Goal: Transaction & Acquisition: Purchase product/service

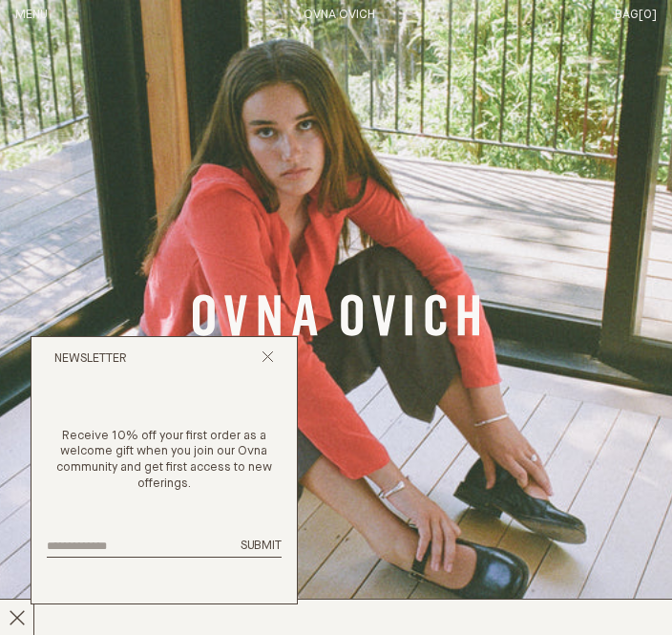
click at [271, 362] on line "Close popup" at bounding box center [267, 356] width 10 height 10
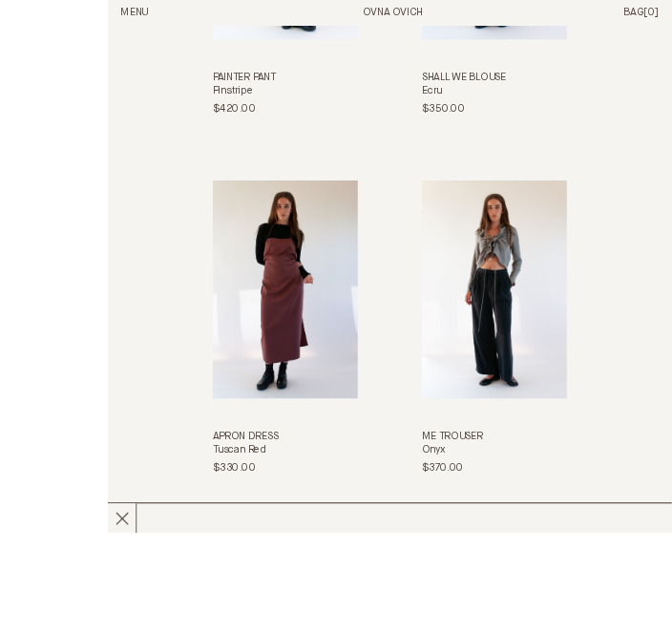
scroll to position [2776, 0]
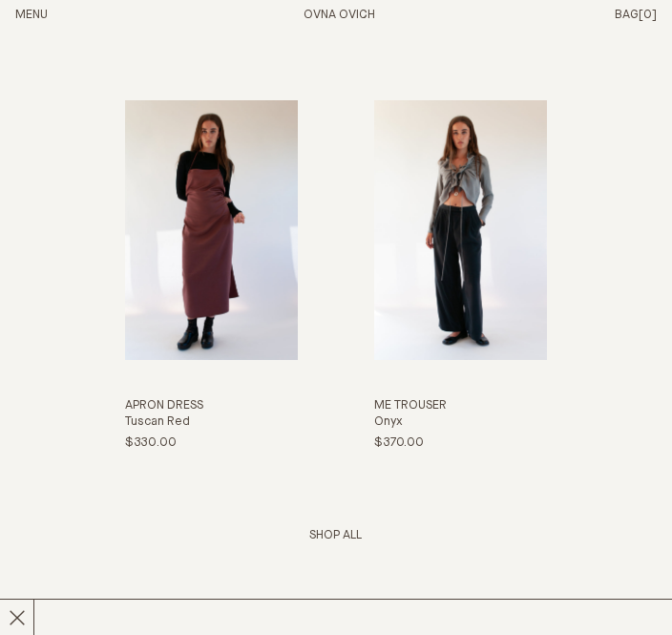
click at [339, 541] on link "Shop All" at bounding box center [335, 535] width 52 height 12
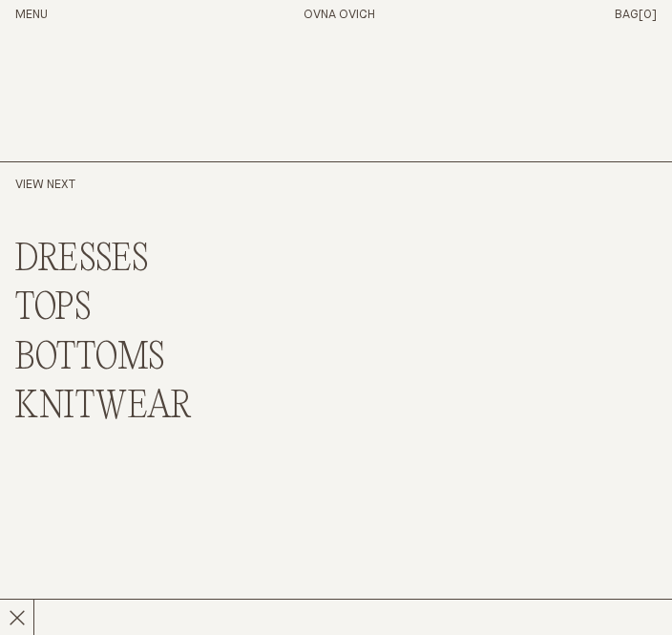
scroll to position [10649, 0]
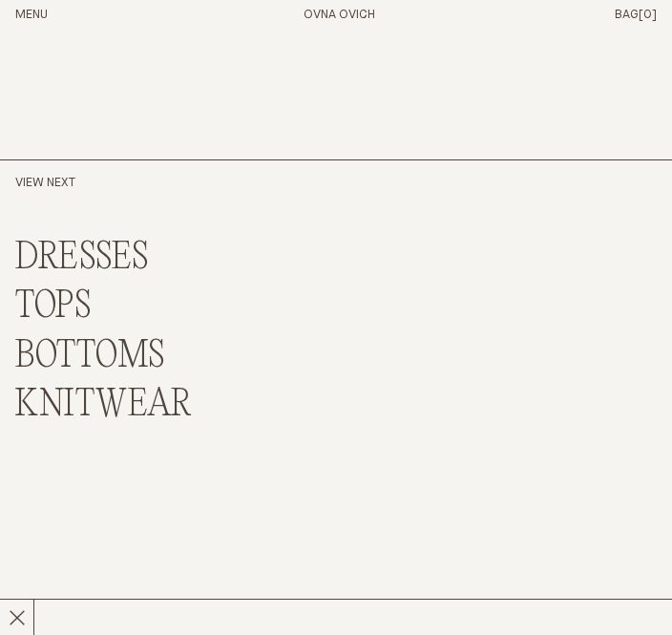
click at [65, 286] on link "TOPS" at bounding box center [53, 306] width 76 height 41
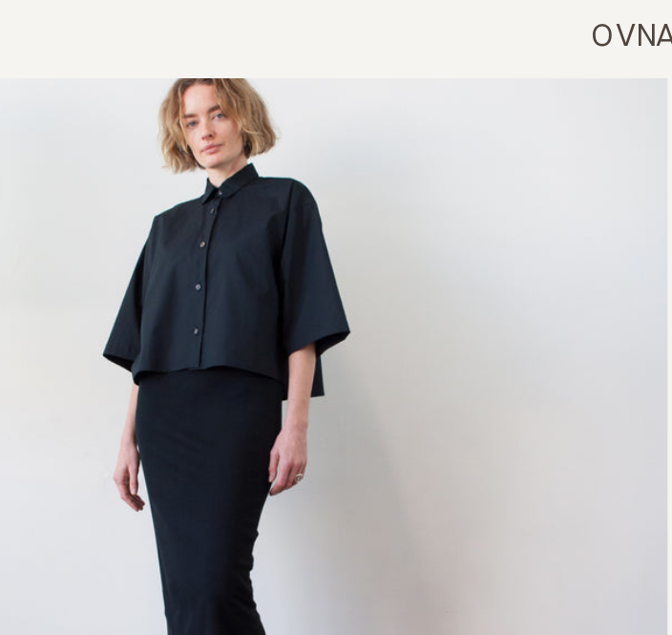
scroll to position [4528, 0]
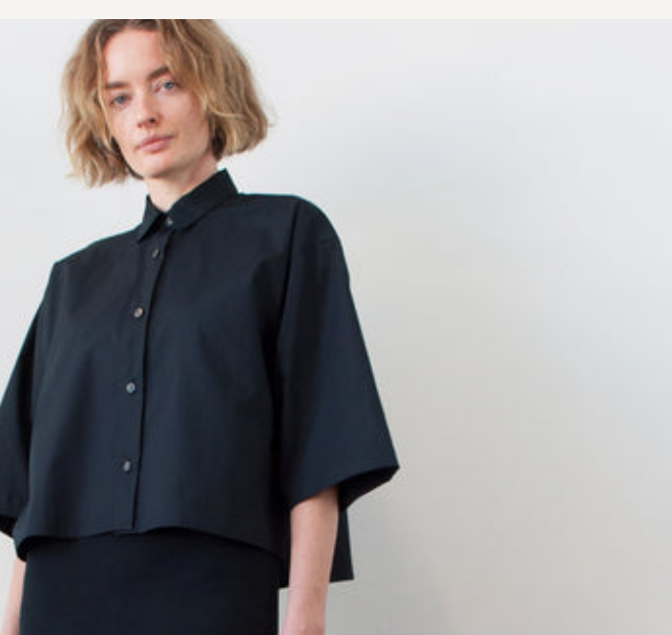
click at [45, 83] on link "Shirt Crop Black Pepper $295.00 $149.00 S L" at bounding box center [335, 204] width 641 height 573
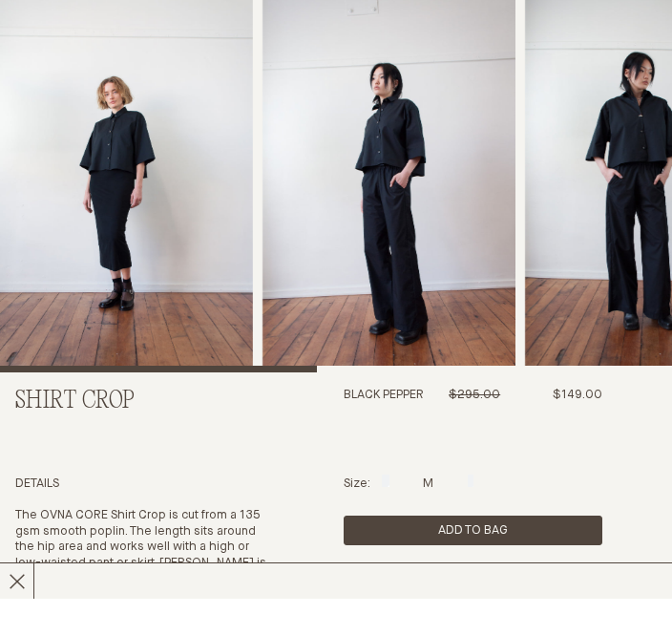
scroll to position [40, 0]
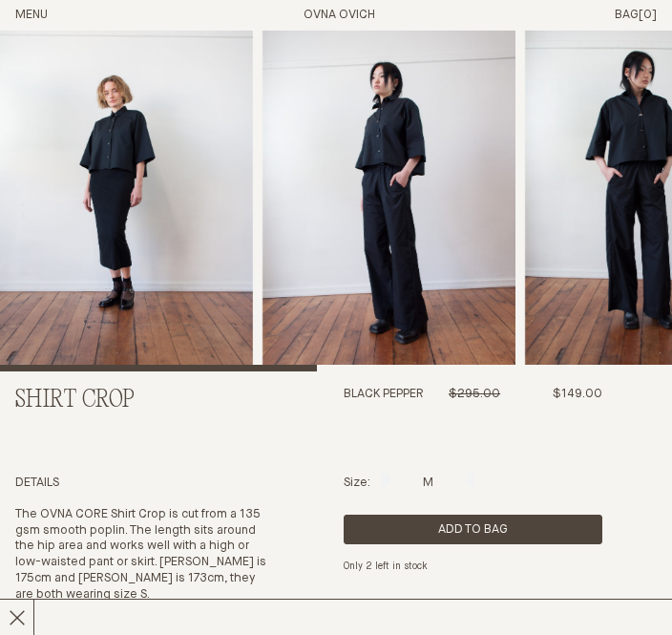
click at [141, 165] on img "1 / 5" at bounding box center [126, 180] width 253 height 381
click at [192, 243] on img "1 / 5" at bounding box center [126, 180] width 253 height 381
click at [122, 268] on img "1 / 5" at bounding box center [126, 180] width 253 height 381
click at [134, 170] on img "1 / 5" at bounding box center [126, 180] width 253 height 381
click at [57, 12] on header "OVNA OVICH Menu T: $0.00 Shop About Story Materials Practices Journal Search Lo…" at bounding box center [336, 15] width 672 height 31
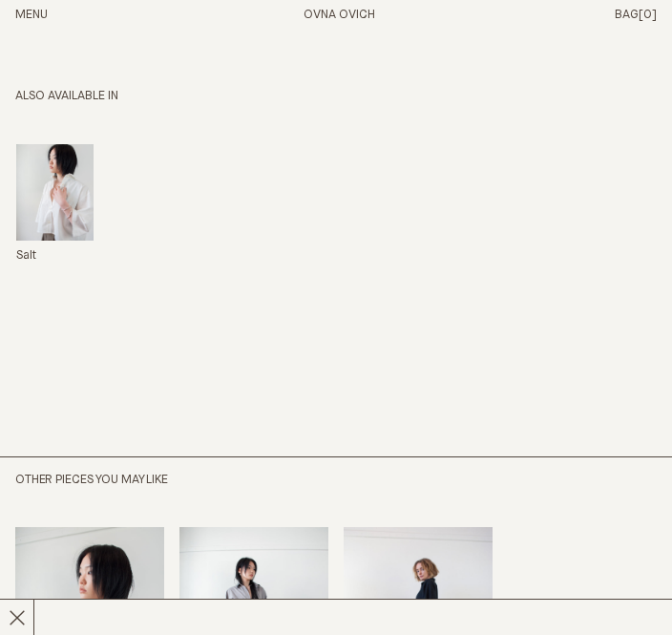
scroll to position [955, 0]
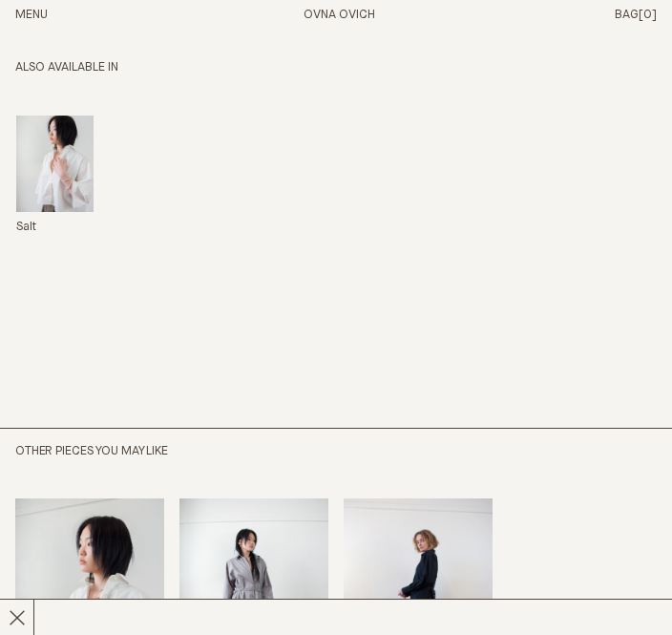
click at [75, 193] on link "Salt" at bounding box center [54, 175] width 77 height 120
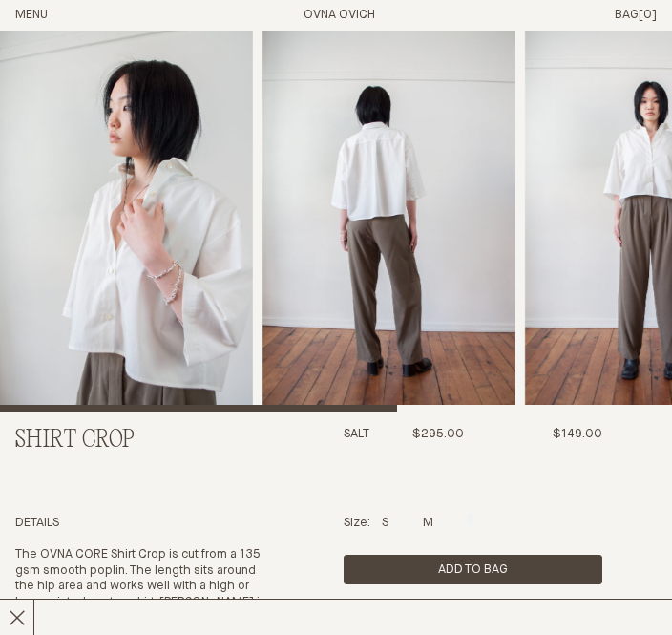
scroll to position [34, 0]
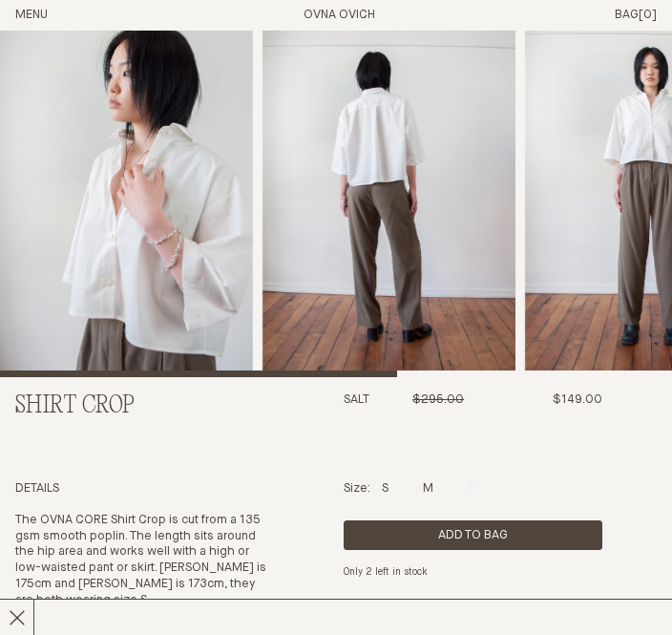
click at [54, 7] on header "OVNA OVICH Menu T: $0.00 Shop About Story Materials Practices Journal Search Lo…" at bounding box center [336, 15] width 672 height 31
click at [55, 0] on header "OVNA OVICH Menu T: $0.00 Shop About Story Materials Practices Journal Search Lo…" at bounding box center [336, 15] width 672 height 31
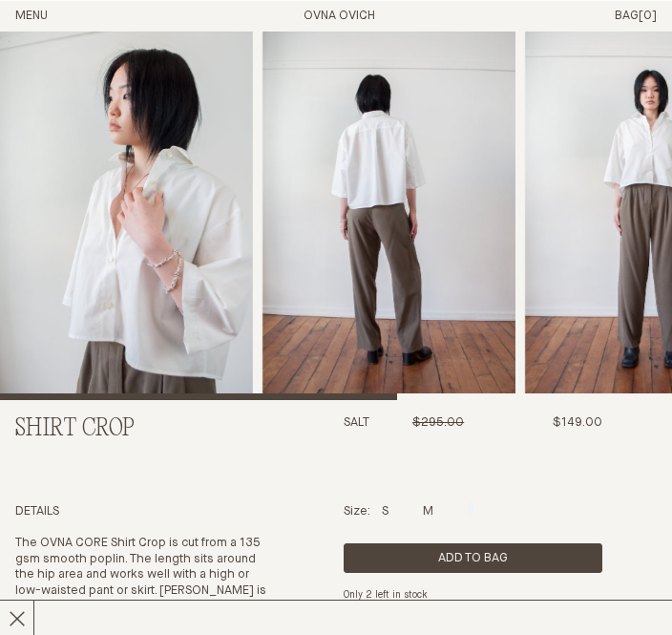
scroll to position [0, 0]
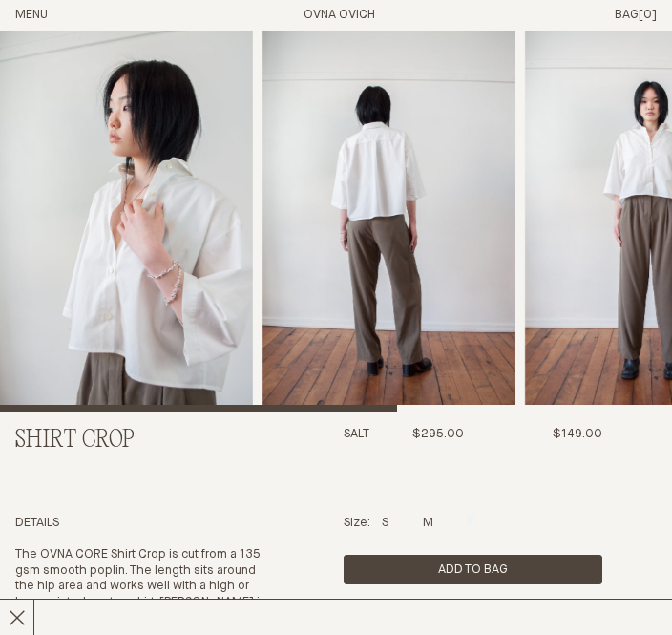
click at [44, 8] on button "Menu" at bounding box center [31, 16] width 32 height 16
